Goal: Task Accomplishment & Management: Use online tool/utility

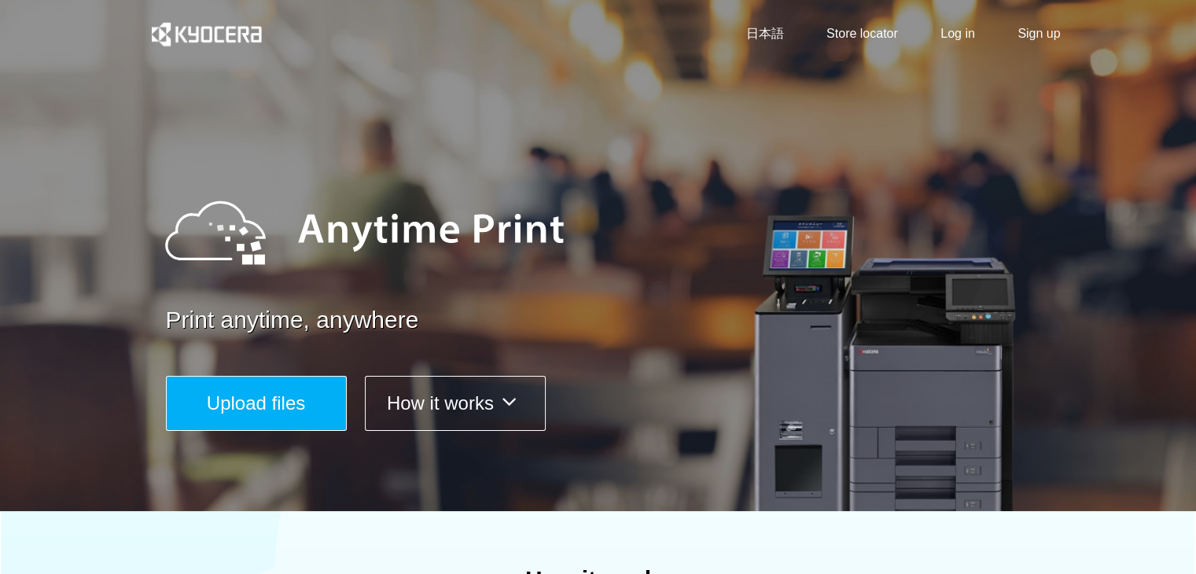
click at [280, 400] on span "Upload files" at bounding box center [256, 403] width 98 height 21
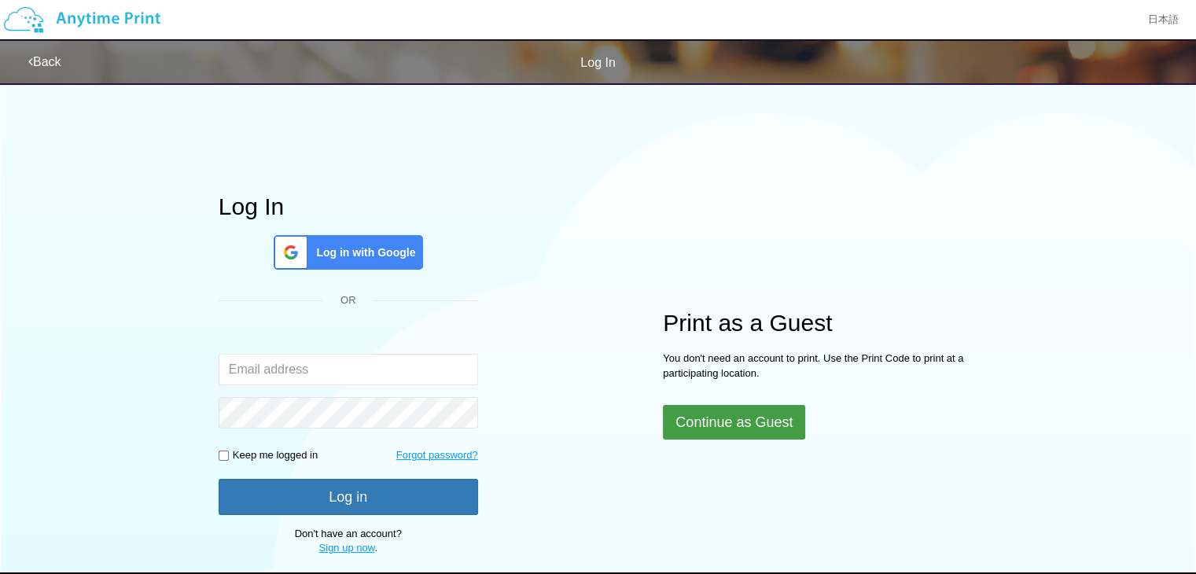
click at [787, 423] on button "Continue as Guest" at bounding box center [734, 422] width 142 height 35
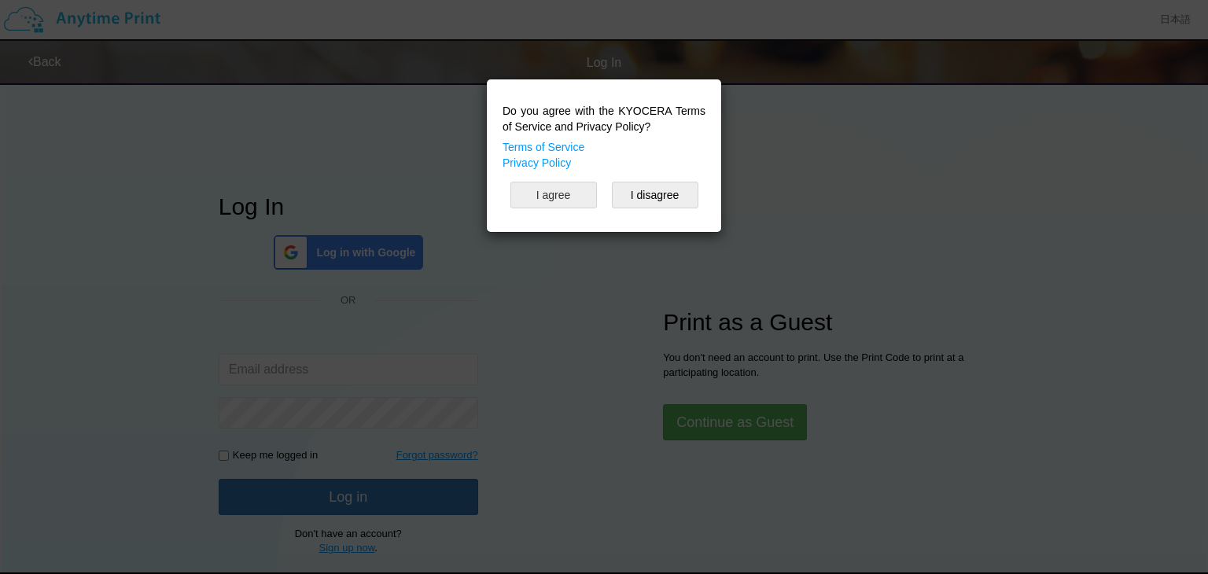
click at [573, 199] on button "I agree" at bounding box center [554, 195] width 87 height 27
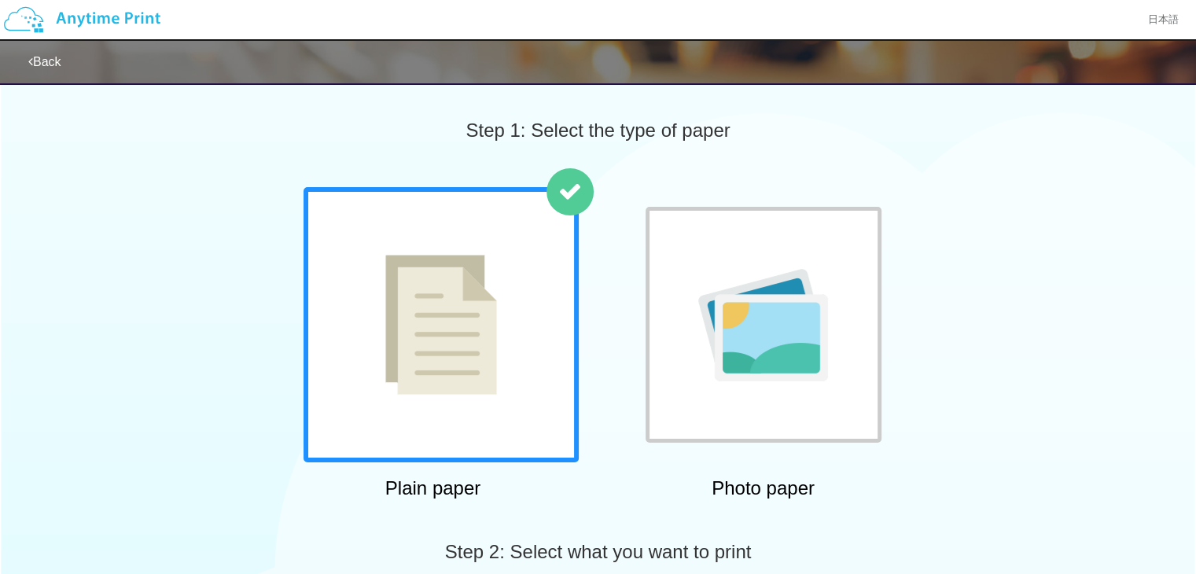
click at [489, 410] on div at bounding box center [441, 324] width 275 height 275
click at [517, 376] on div at bounding box center [441, 324] width 275 height 275
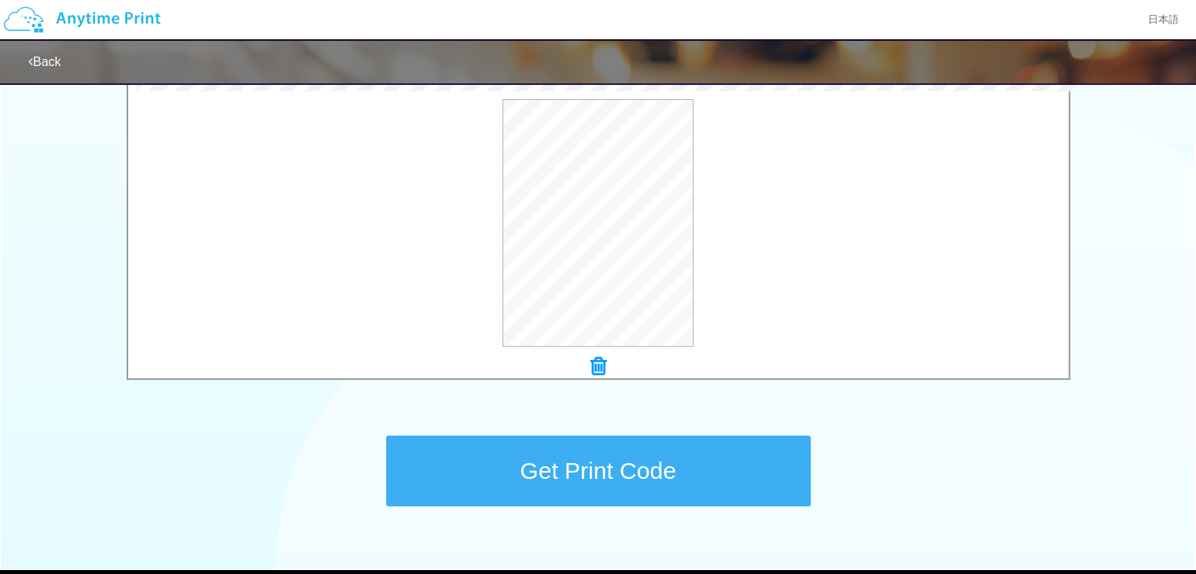
scroll to position [466, 0]
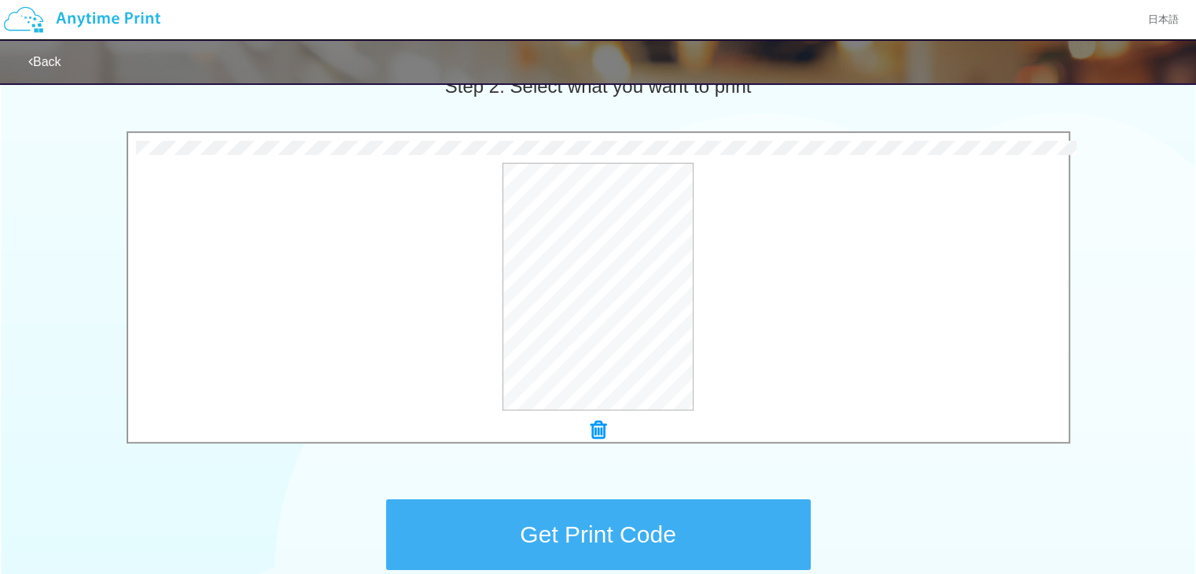
click at [763, 515] on button "Get Print Code" at bounding box center [598, 535] width 425 height 71
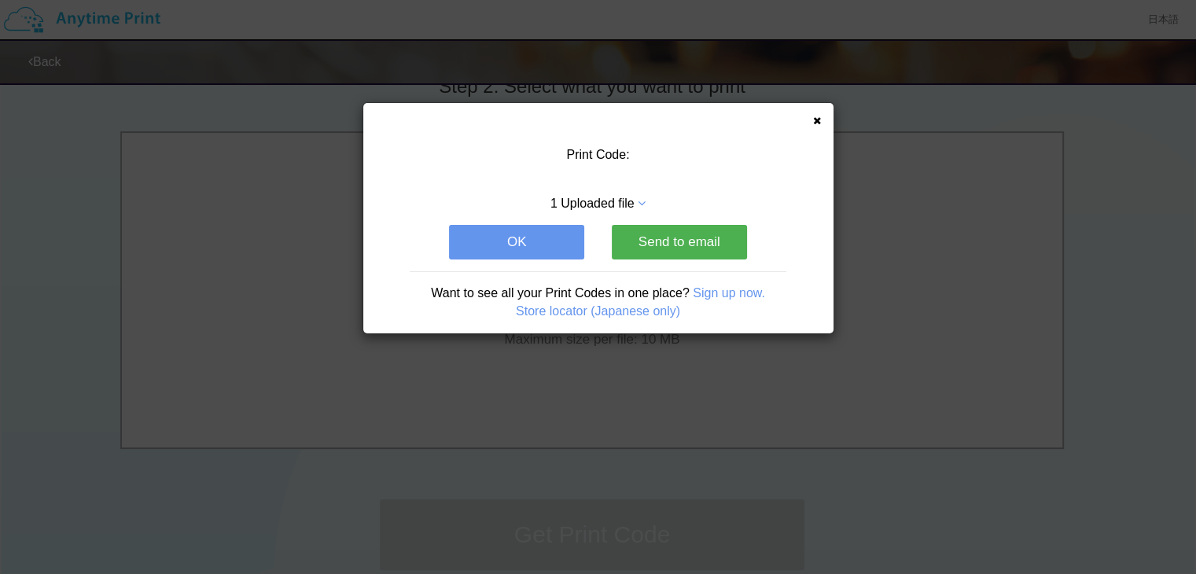
scroll to position [0, 0]
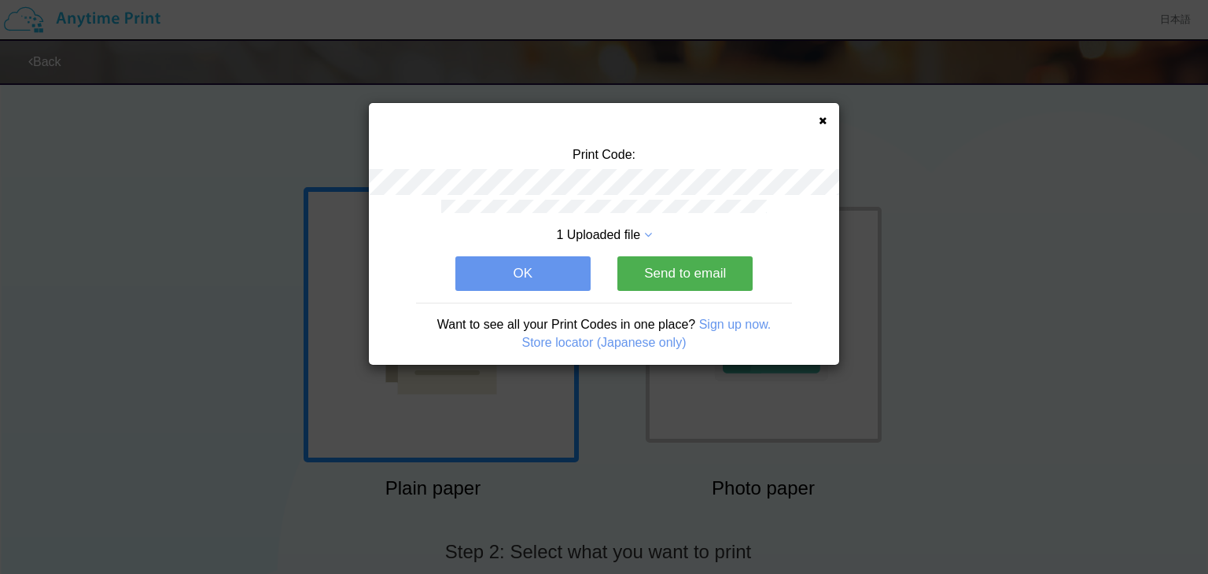
click at [815, 114] on div "Print Code: 1 Uploaded file OK Send to email Want to see all your Print Codes i…" at bounding box center [604, 234] width 470 height 262
click at [823, 121] on icon at bounding box center [823, 121] width 8 height 10
